Goal: Find specific page/section: Find specific page/section

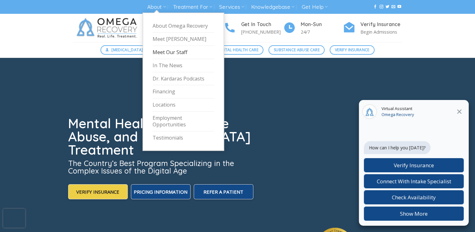
click at [160, 54] on link "Meet Our Staff" at bounding box center [184, 52] width 62 height 13
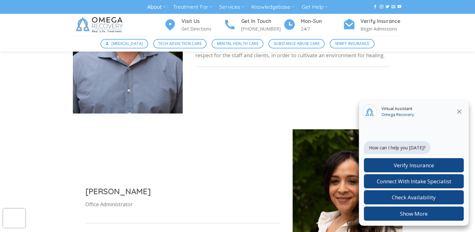
scroll to position [471, 0]
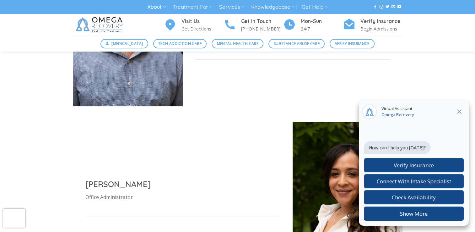
click at [460, 114] on icon at bounding box center [460, 112] width 8 height 8
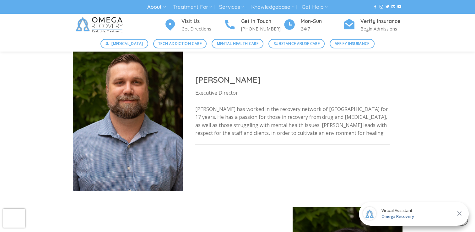
scroll to position [377, 0]
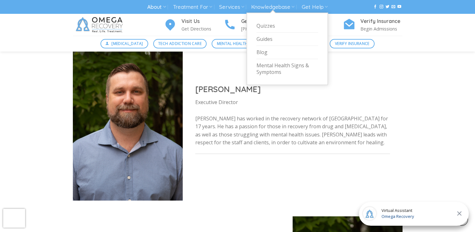
drag, startPoint x: 294, startPoint y: 7, endPoint x: 450, endPoint y: 85, distance: 174.0
click at [450, 87] on div "Administrative Staff Jon Obenoskey Executive Director Jon has worked in the rec…" at bounding box center [237, 181] width 475 height 409
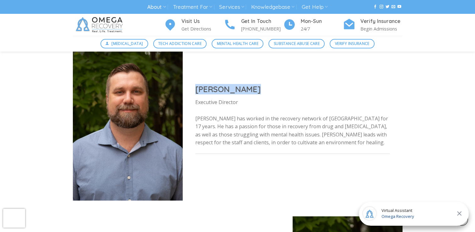
drag, startPoint x: 259, startPoint y: 90, endPoint x: 195, endPoint y: 89, distance: 63.8
click at [195, 89] on h2 "Jon Obenoskey" at bounding box center [292, 89] width 195 height 10
drag, startPoint x: 195, startPoint y: 89, endPoint x: 201, endPoint y: 89, distance: 5.7
copy h2 "Jon Obenoskey"
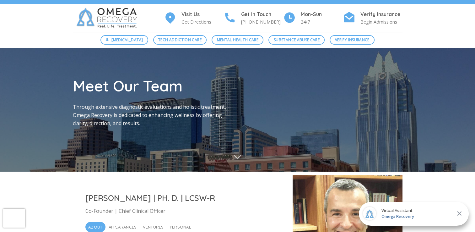
scroll to position [0, 0]
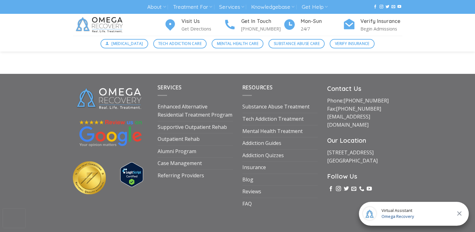
scroll to position [2165, 0]
